Goal: Transaction & Acquisition: Purchase product/service

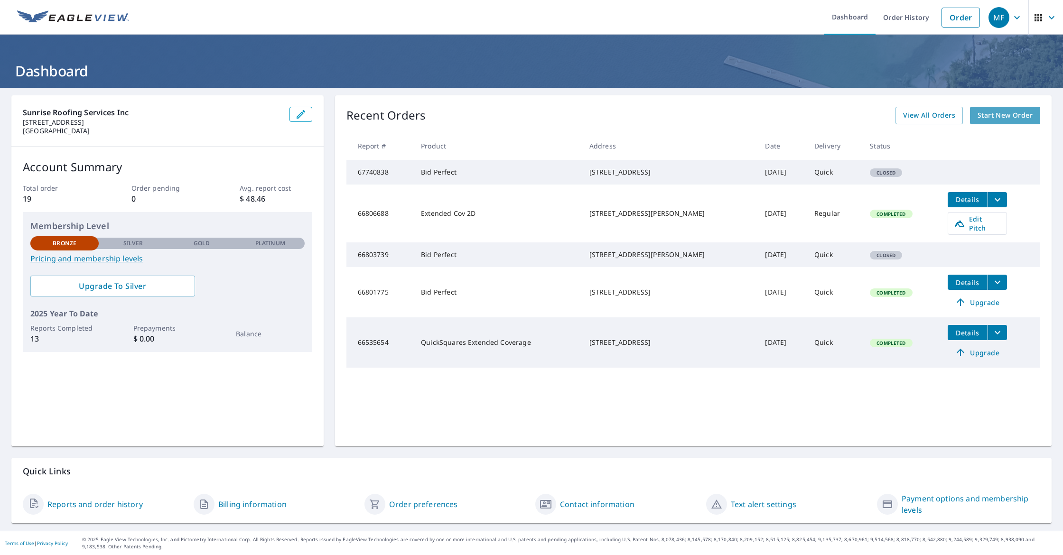
click at [1027, 119] on span "Start New Order" at bounding box center [1005, 116] width 55 height 12
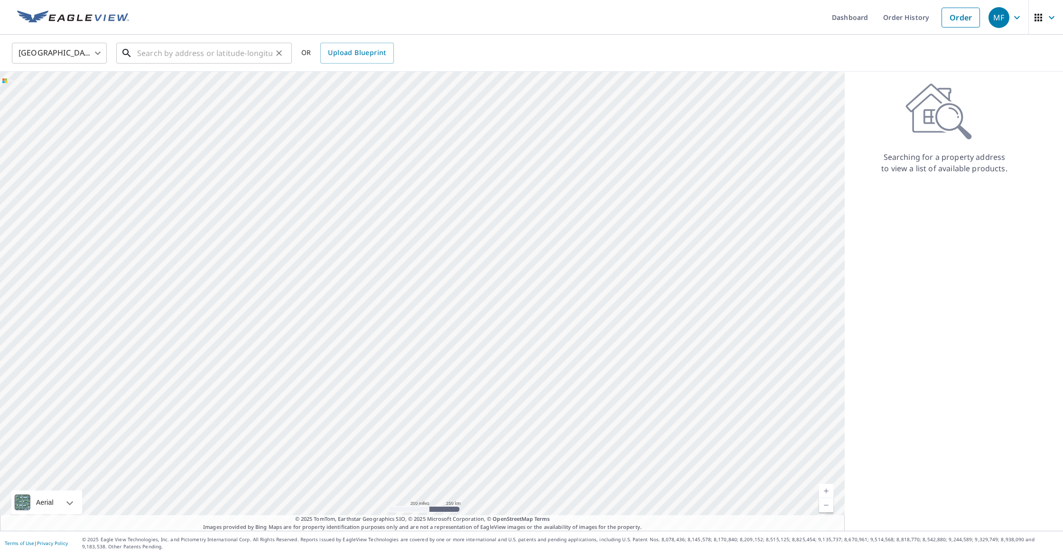
click at [192, 58] on input "text" at bounding box center [204, 53] width 135 height 27
paste input "[STREET_ADDRESS]"
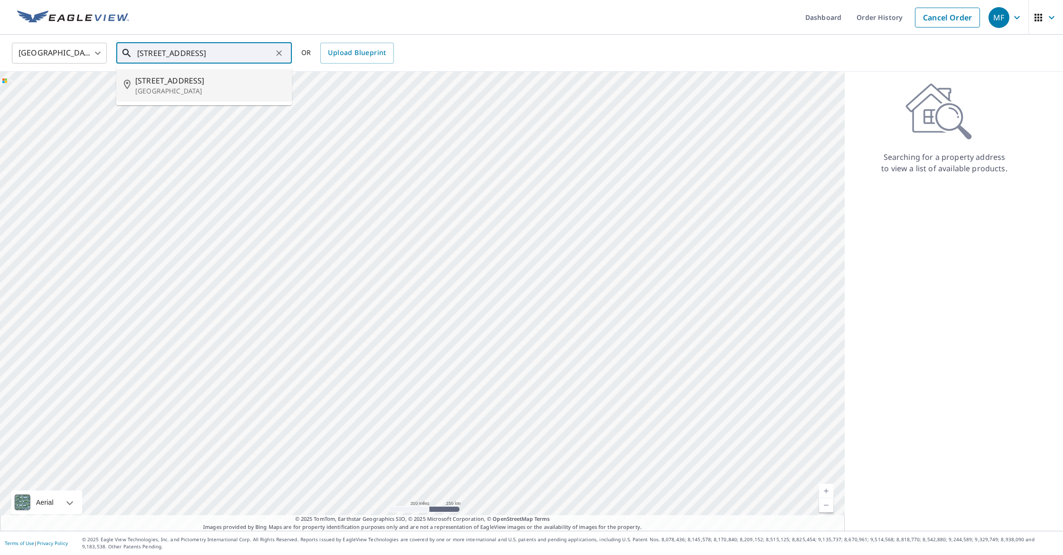
click at [179, 80] on span "[STREET_ADDRESS]" at bounding box center [209, 80] width 149 height 11
type input "[STREET_ADDRESS]"
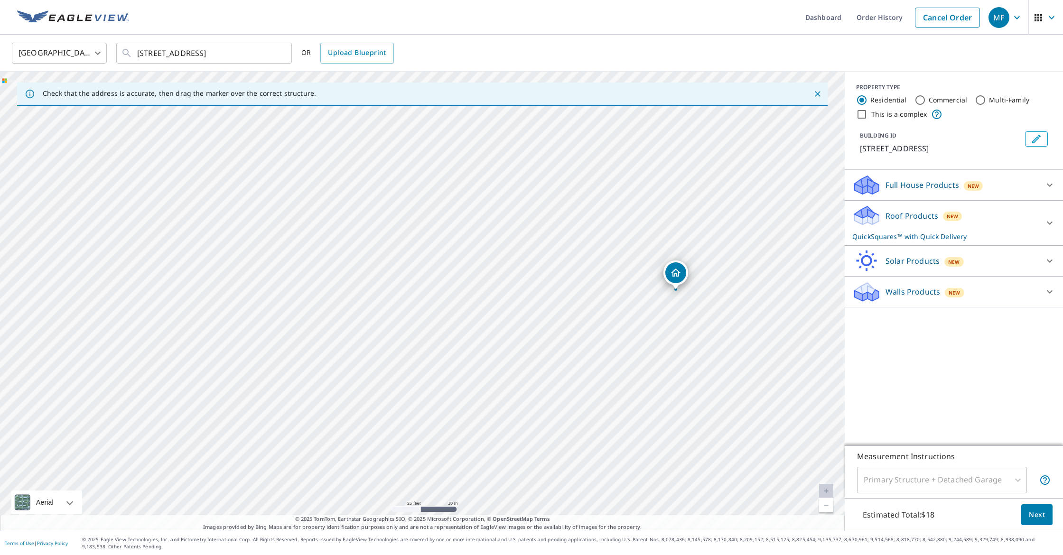
drag, startPoint x: 385, startPoint y: 273, endPoint x: 695, endPoint y: 276, distance: 309.4
click at [994, 217] on div "Roof Products New QuickSquares™ with Quick Delivery" at bounding box center [945, 223] width 186 height 37
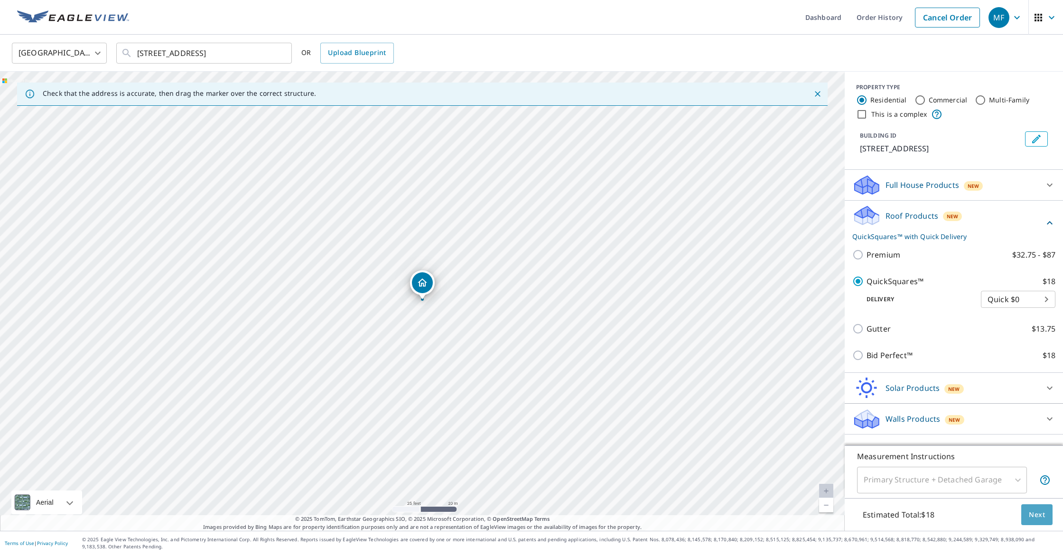
click at [1034, 522] on button "Next" at bounding box center [1036, 514] width 31 height 21
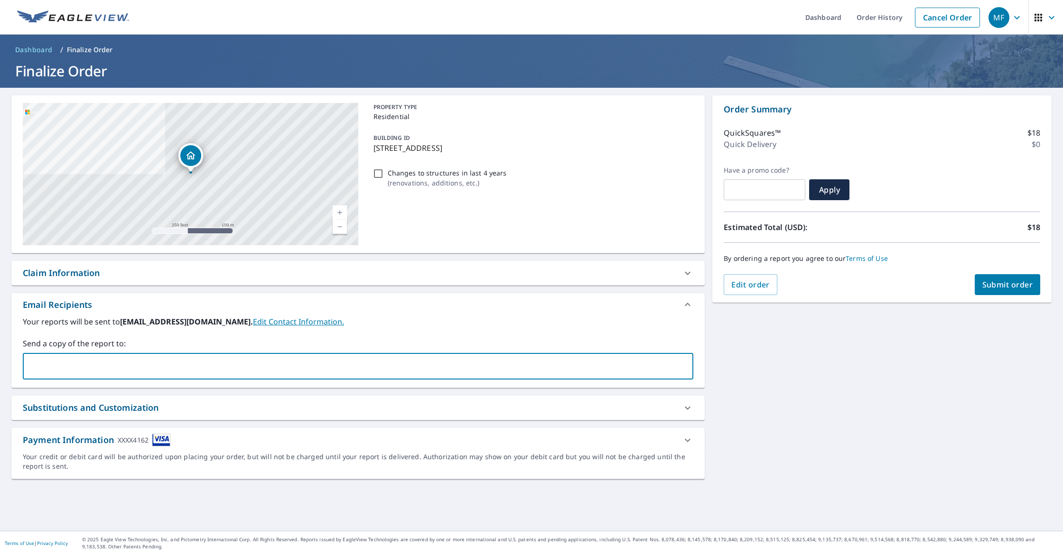
click at [214, 362] on input "text" at bounding box center [351, 366] width 648 height 18
type input "ariel@sunriseroofing"
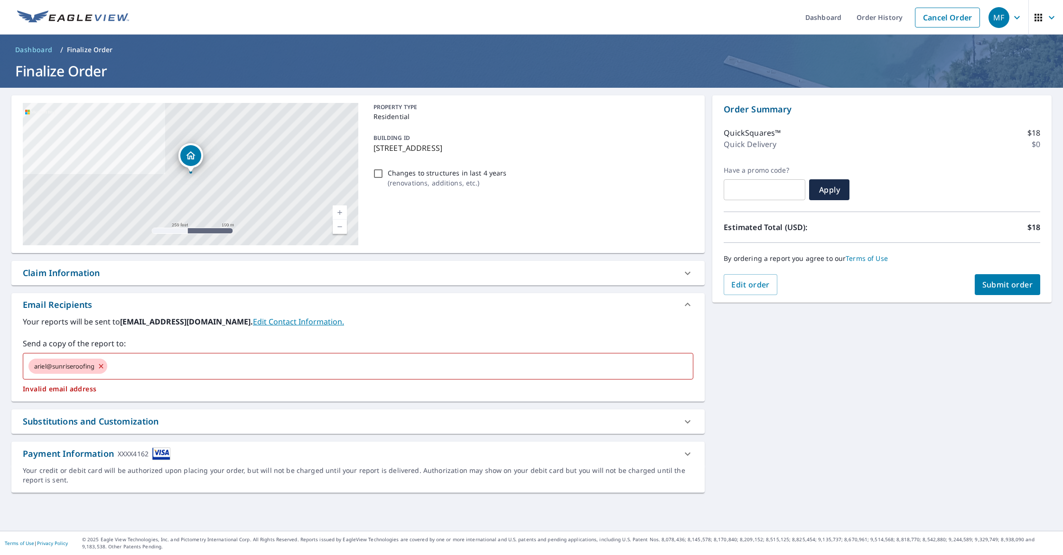
drag, startPoint x: 499, startPoint y: 152, endPoint x: 378, endPoint y: 148, distance: 121.6
click at [373, 149] on p "[STREET_ADDRESS]" at bounding box center [531, 147] width 317 height 11
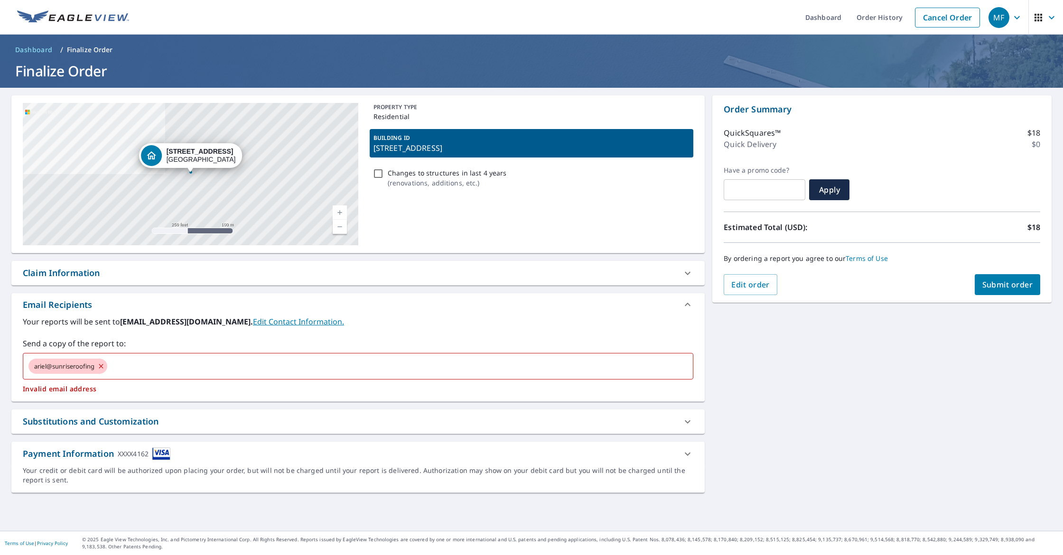
copy p "[STREET_ADDRESS]"
drag, startPoint x: 445, startPoint y: 150, endPoint x: 463, endPoint y: 154, distance: 18.4
click at [448, 151] on p "[STREET_ADDRESS]" at bounding box center [531, 147] width 317 height 11
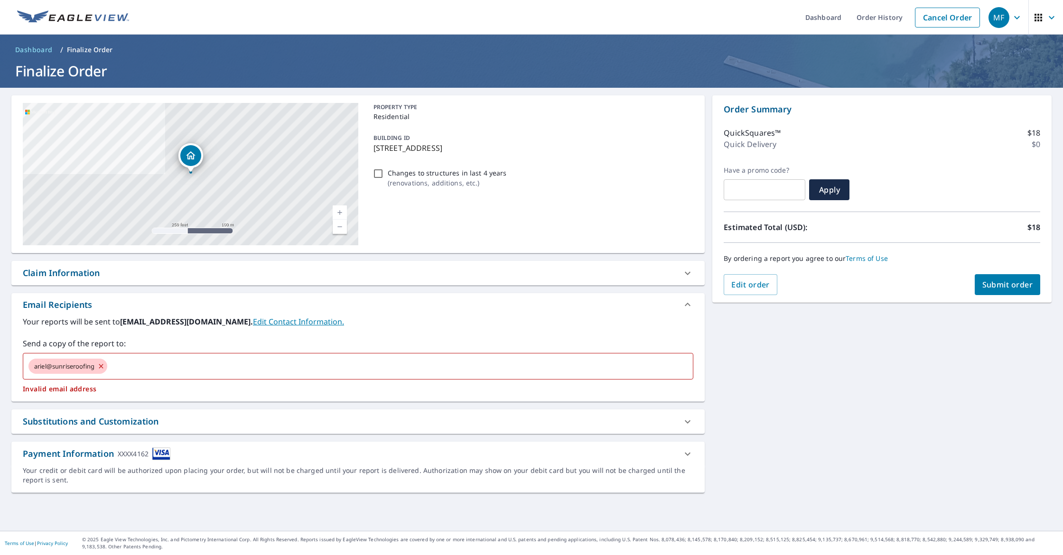
click at [506, 150] on p "[STREET_ADDRESS]" at bounding box center [531, 147] width 317 height 11
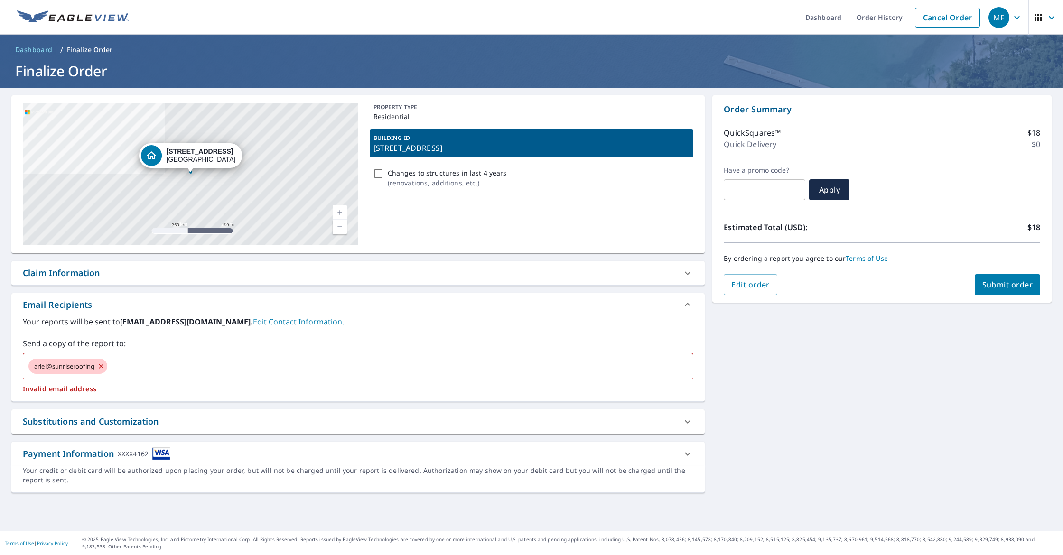
drag, startPoint x: 494, startPoint y: 149, endPoint x: 447, endPoint y: 150, distance: 47.0
click at [447, 151] on p "[STREET_ADDRESS]" at bounding box center [531, 147] width 317 height 11
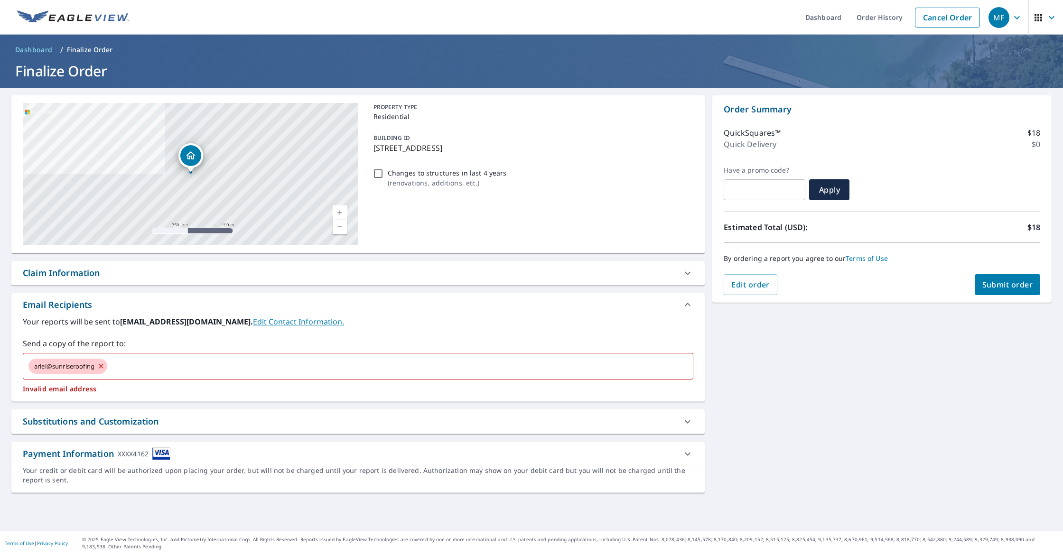
click at [451, 150] on p "[STREET_ADDRESS]" at bounding box center [531, 147] width 317 height 11
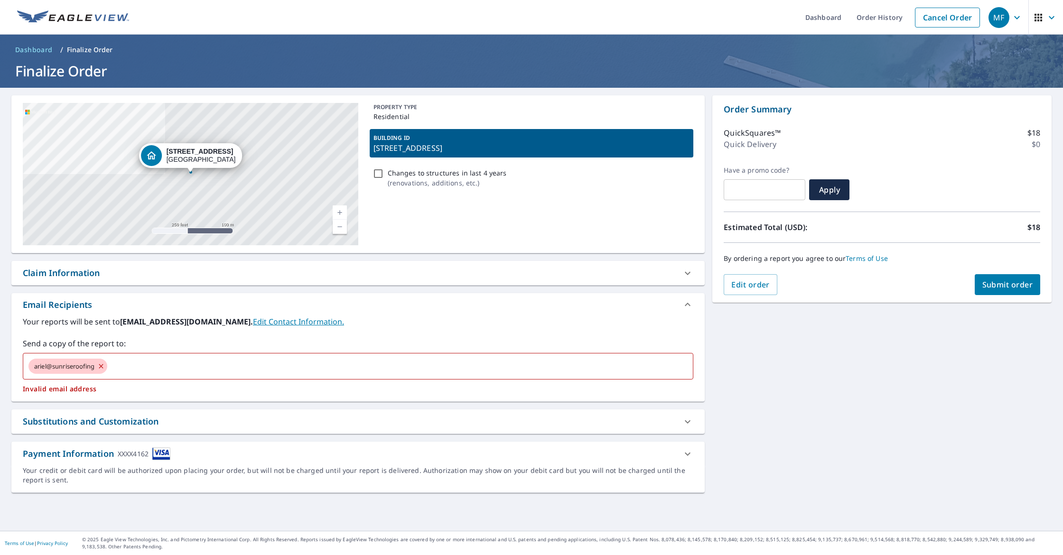
drag, startPoint x: 501, startPoint y: 151, endPoint x: 508, endPoint y: 151, distance: 7.1
click at [503, 152] on p "[STREET_ADDRESS]" at bounding box center [531, 147] width 317 height 11
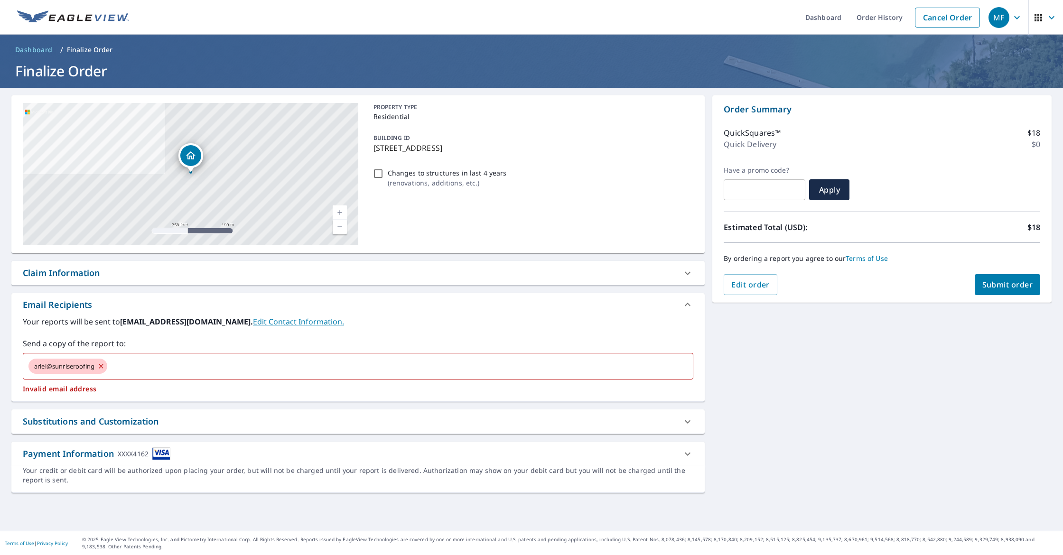
drag, startPoint x: 518, startPoint y: 150, endPoint x: 375, endPoint y: 149, distance: 143.3
click at [374, 149] on p "[STREET_ADDRESS]" at bounding box center [531, 147] width 317 height 11
copy p "[STREET_ADDRESS]"
